Goal: Navigation & Orientation: Find specific page/section

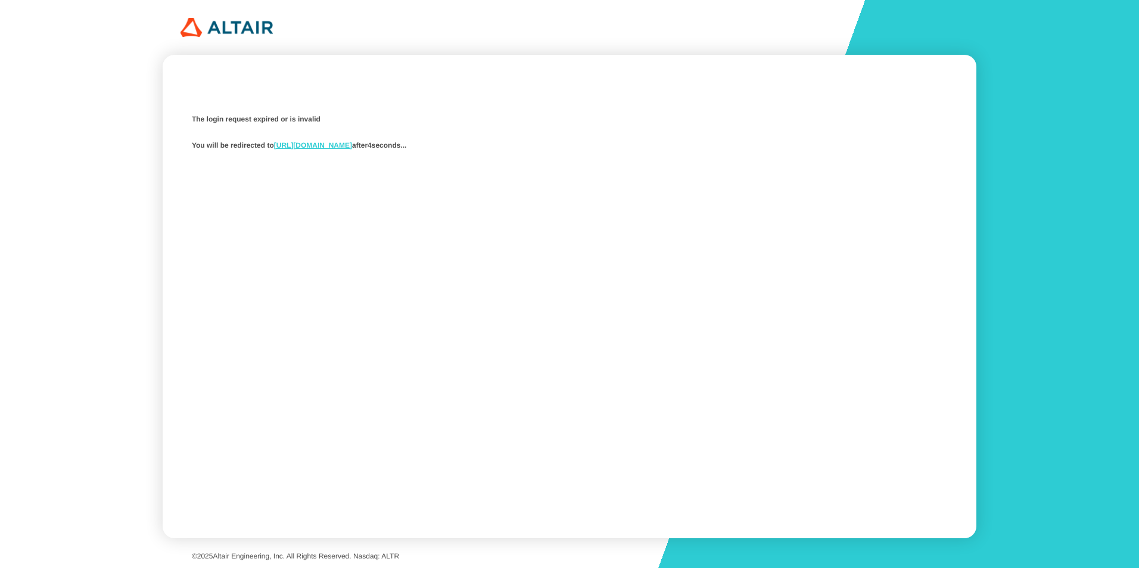
click at [352, 145] on link "https://studio.swx.altairone.com/signin" at bounding box center [313, 145] width 78 height 8
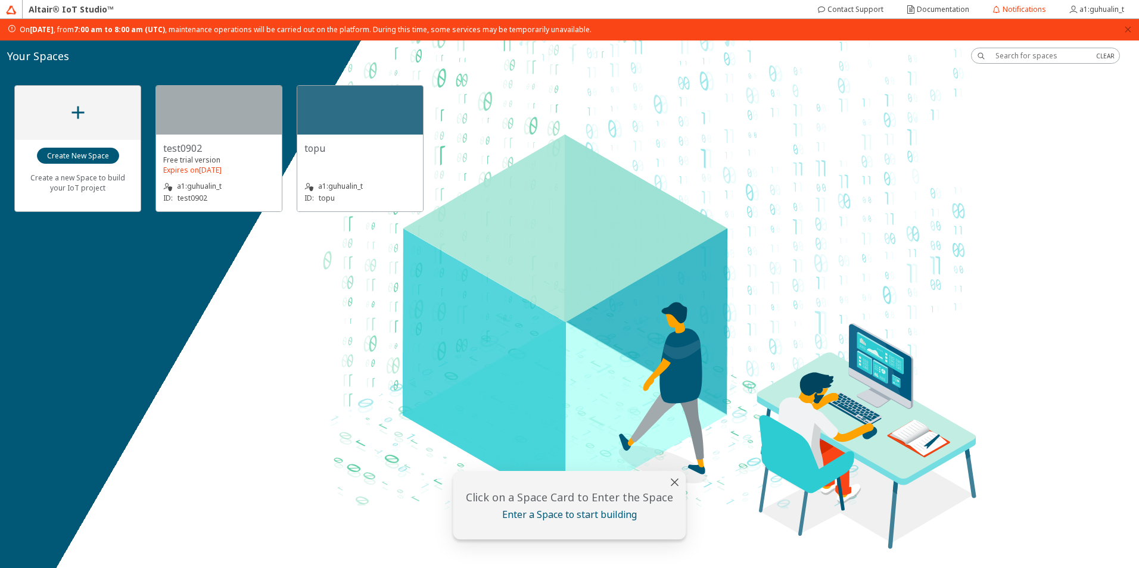
click at [386, 196] on div "ID: topu" at bounding box center [359, 198] width 111 height 12
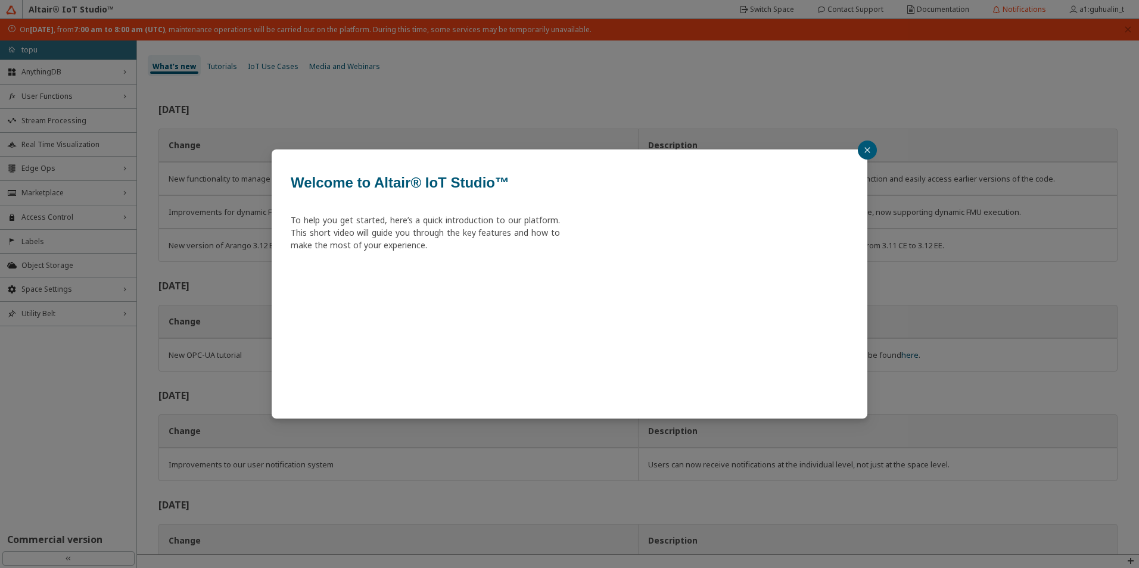
click at [866, 148] on icon "close" at bounding box center [867, 150] width 7 height 7
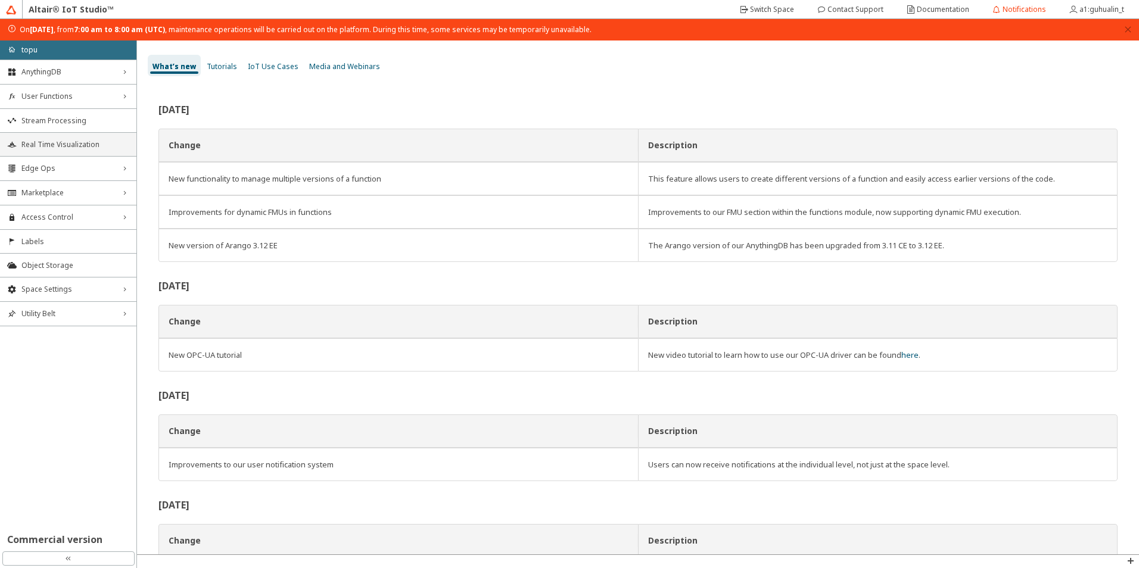
click at [61, 144] on span "Real Time Visualization" at bounding box center [75, 145] width 108 height 10
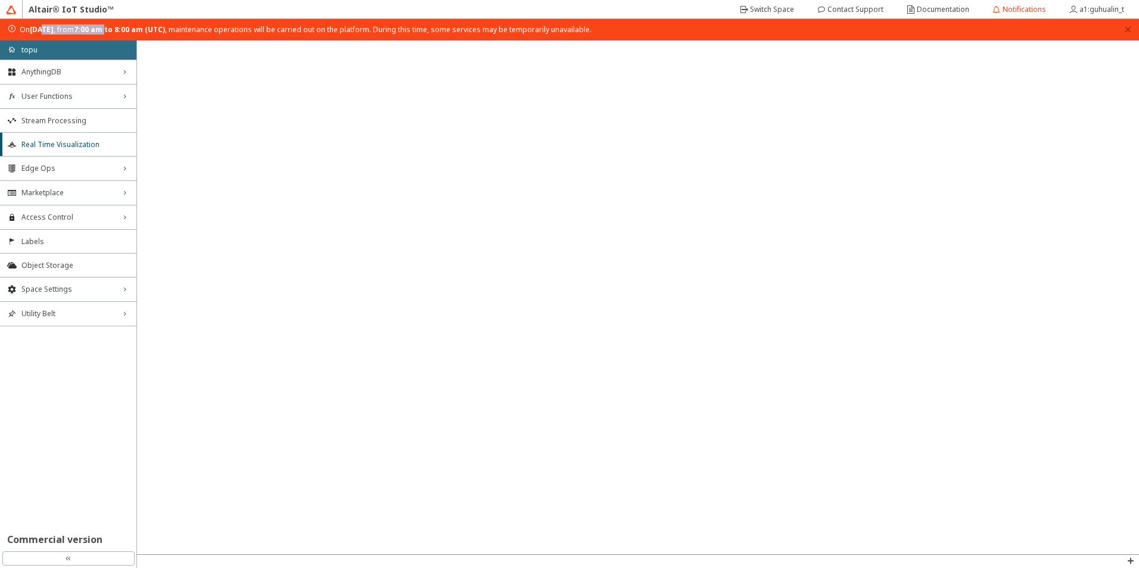
drag, startPoint x: 114, startPoint y: 29, endPoint x: 189, endPoint y: 30, distance: 75.1
click at [189, 30] on span "On Monday, September 8th, 2025 , from 7:00 am to 8:00 am (UTC) , maintenance op…" at bounding box center [306, 30] width 572 height 10
click at [165, 30] on strong "7:00 am to 8:00 am (UTC)" at bounding box center [119, 29] width 91 height 10
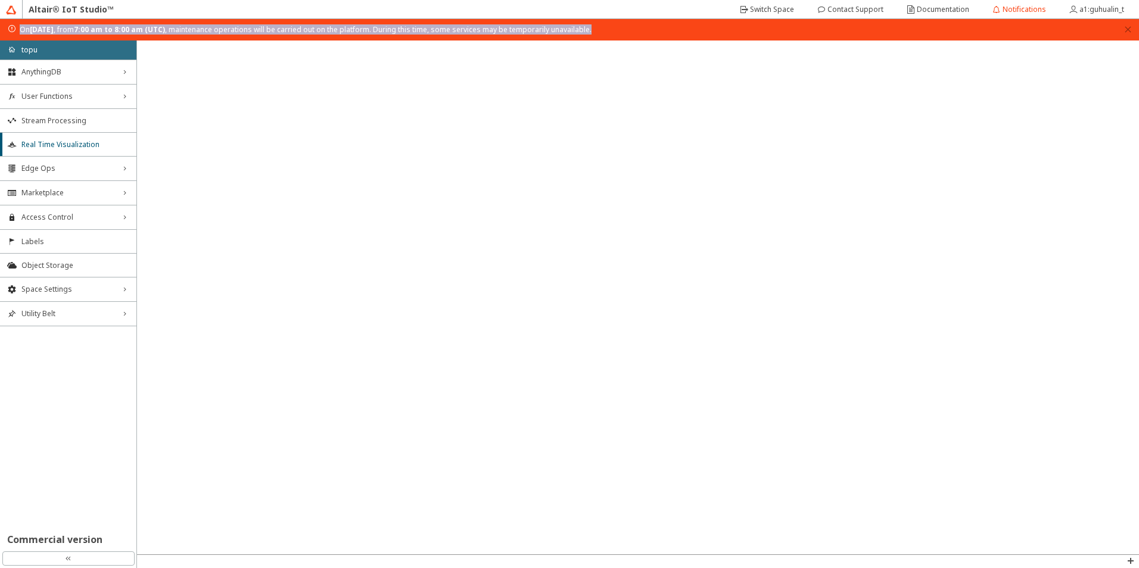
drag, startPoint x: 711, startPoint y: 25, endPoint x: 19, endPoint y: 19, distance: 691.8
click at [19, 19] on div "On Monday, September 8th, 2025 , from 7:00 am to 8:00 am (UTC) , maintenance op…" at bounding box center [569, 29] width 1139 height 21
copy span "On Monday, September 8th, 2025 , from 7:00 am to 8:00 am (UTC) , maintenance op…"
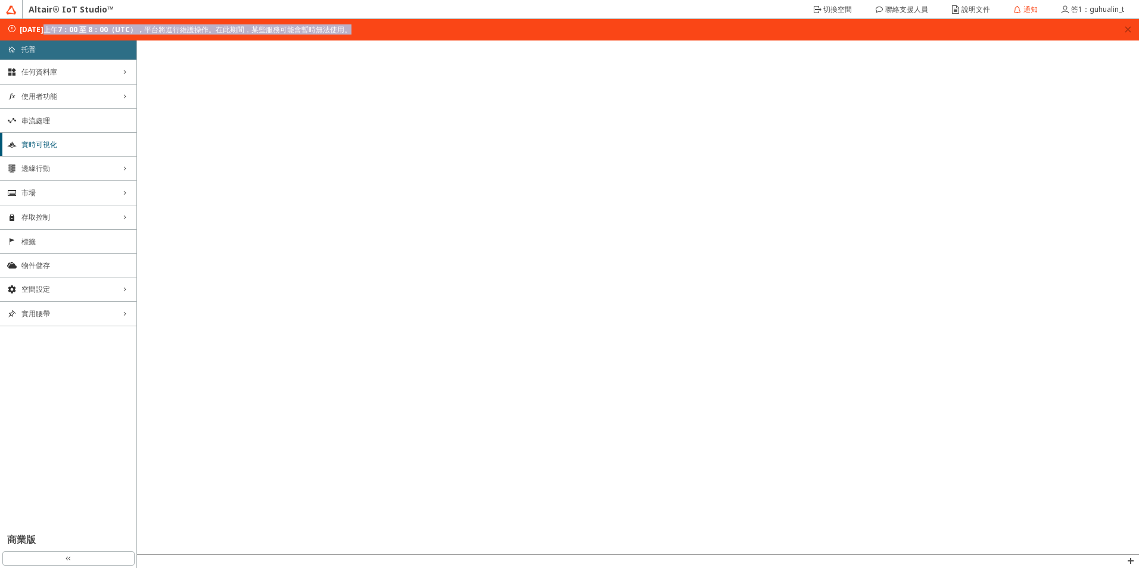
click at [439, 31] on div "2025 年 9 月 8 日星期一 上午 7：00 至 8：00（UTC）， 平台將進行維護操作。在此期間，某些服務可能會暫時無法使用。" at bounding box center [563, 30] width 1112 height 12
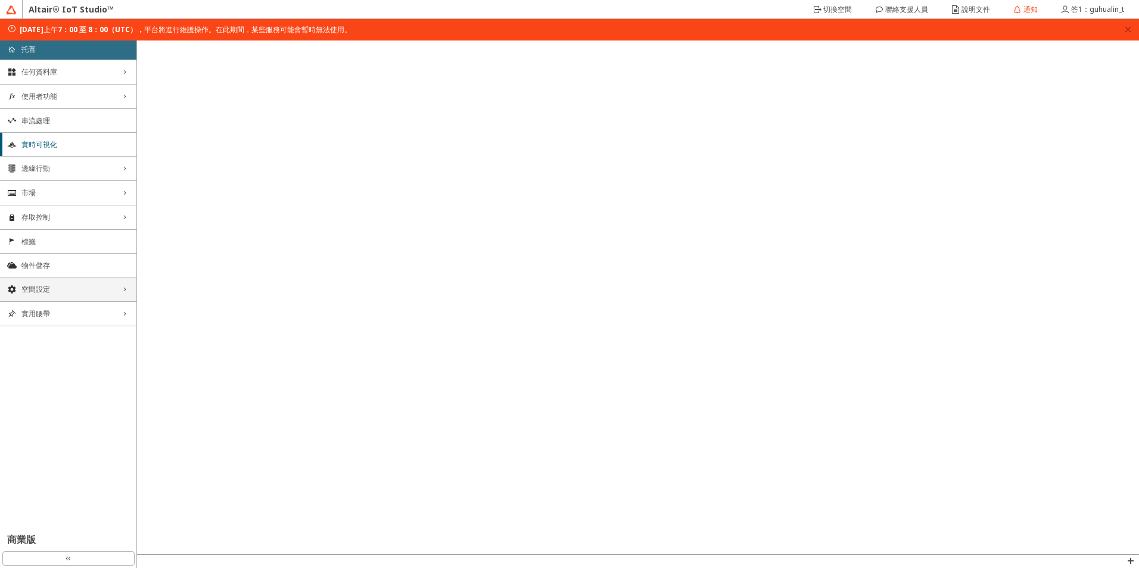
click at [61, 283] on div "空間設定 right_chevron" at bounding box center [68, 290] width 136 height 24
click at [129, 297] on div "空間設定 down_chevron" at bounding box center [68, 290] width 136 height 24
